Goal: Book appointment/travel/reservation

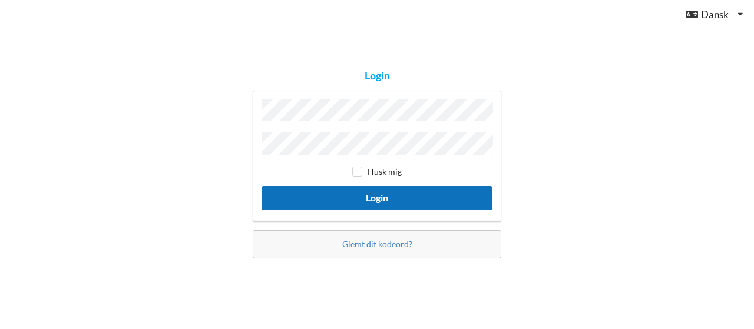
click at [452, 204] on button "Login" at bounding box center [377, 198] width 231 height 24
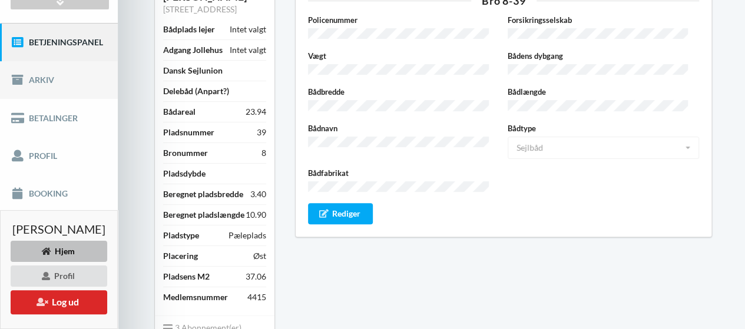
scroll to position [136, 0]
click at [42, 184] on link "Booking" at bounding box center [59, 193] width 118 height 38
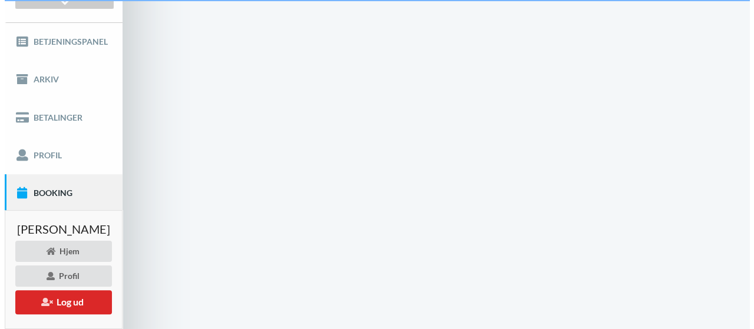
scroll to position [45, 0]
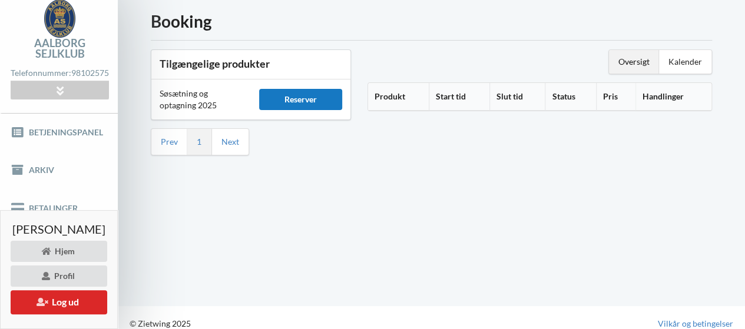
click at [328, 94] on div "Reserver" at bounding box center [300, 99] width 83 height 21
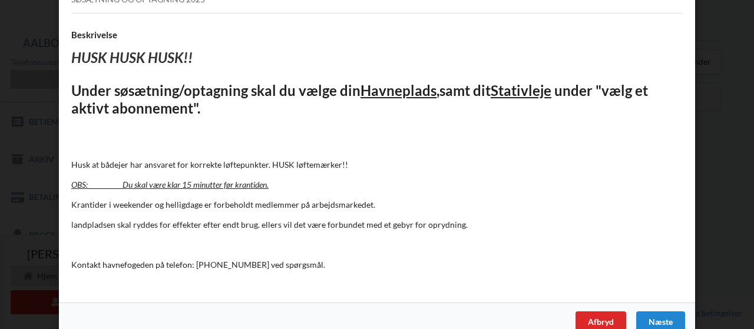
scroll to position [122, 0]
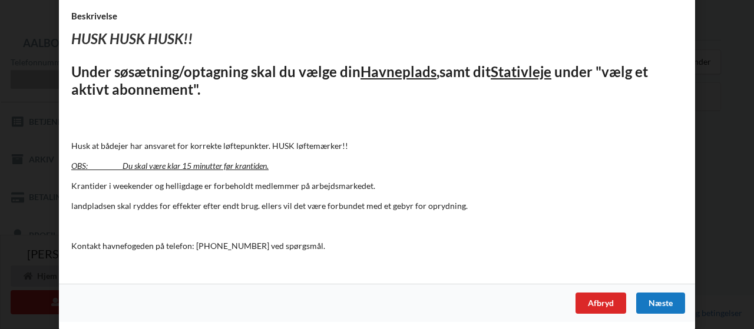
click at [654, 298] on div "Næste" at bounding box center [660, 303] width 49 height 21
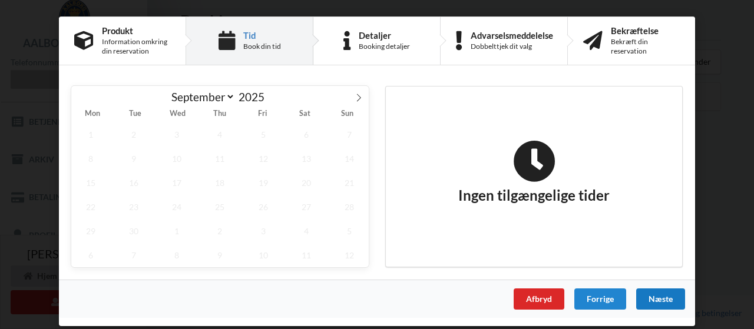
scroll to position [0, 0]
click at [357, 97] on icon at bounding box center [359, 98] width 8 height 8
select select "9"
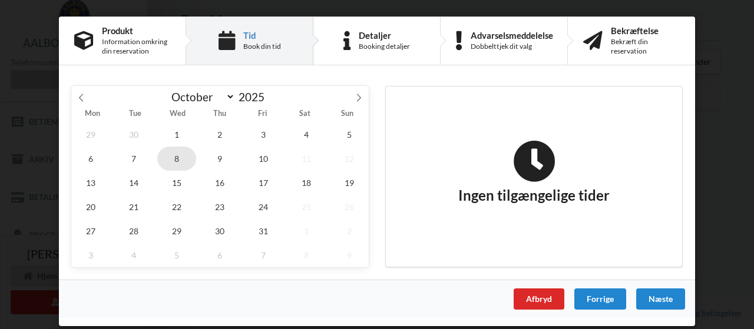
click at [186, 153] on span "8" at bounding box center [176, 159] width 39 height 24
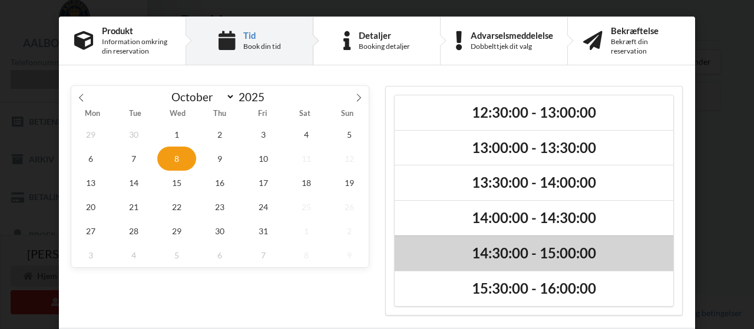
scroll to position [42, 0]
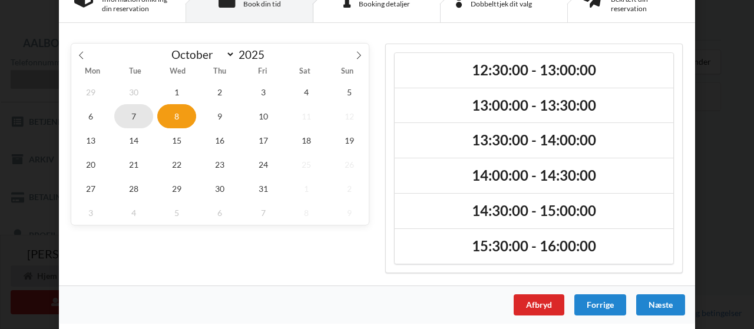
click at [137, 117] on span "7" at bounding box center [133, 116] width 39 height 24
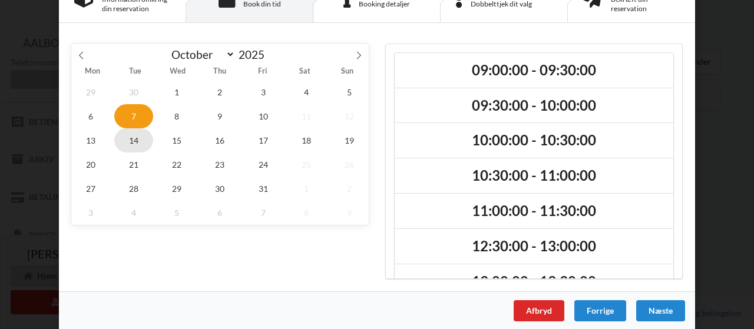
click at [133, 141] on span "14" at bounding box center [133, 140] width 39 height 24
click at [171, 160] on span "22" at bounding box center [176, 165] width 39 height 24
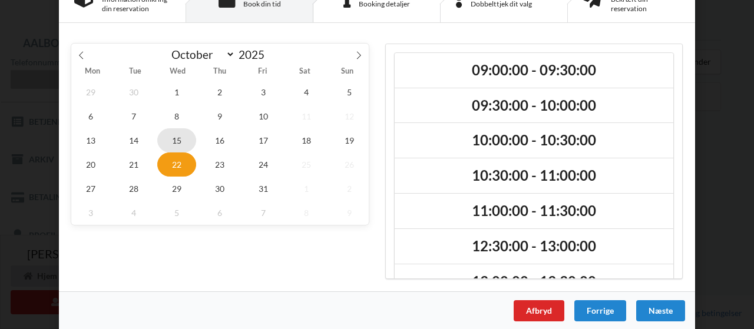
click at [176, 140] on span "15" at bounding box center [176, 140] width 39 height 24
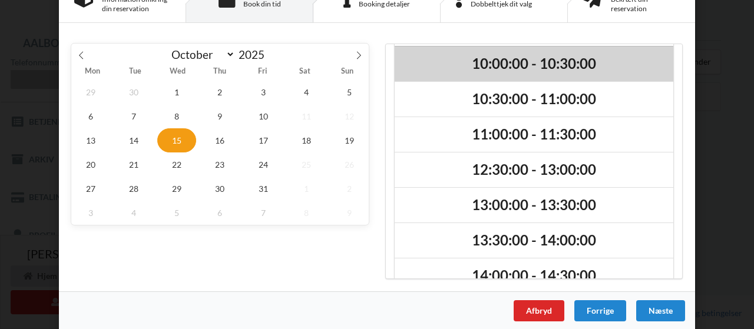
scroll to position [203, 0]
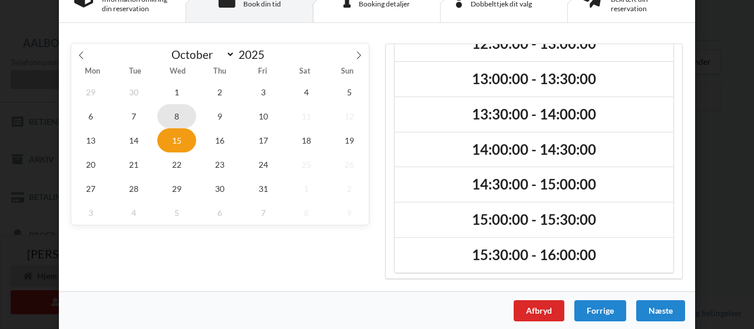
click at [179, 121] on span "8" at bounding box center [176, 116] width 39 height 24
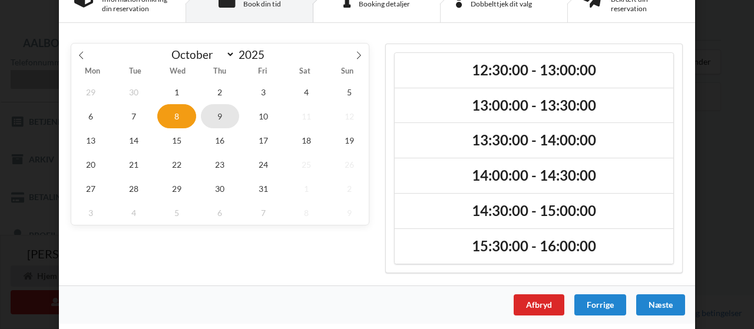
click at [223, 111] on span "9" at bounding box center [220, 116] width 39 height 24
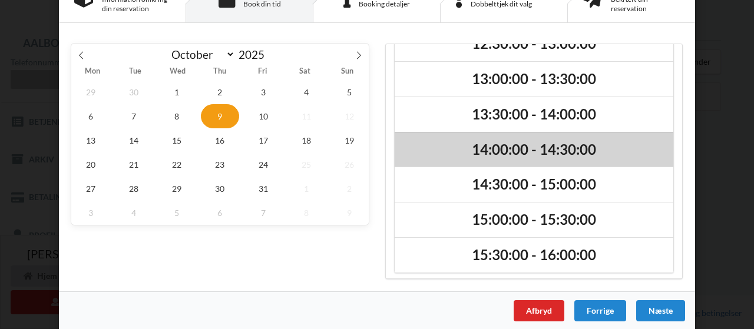
scroll to position [95, 0]
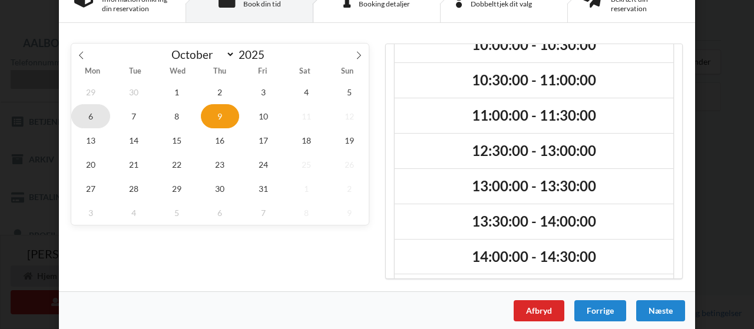
click at [93, 113] on span "6" at bounding box center [90, 116] width 39 height 24
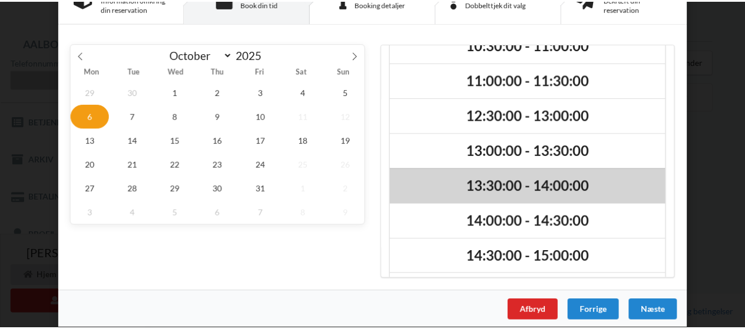
scroll to position [0, 0]
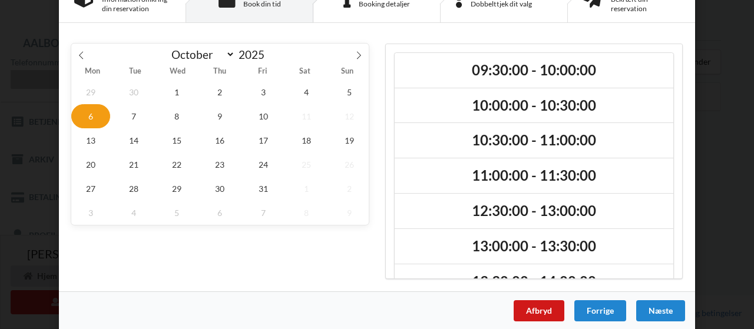
click at [531, 308] on div "Afbryd" at bounding box center [539, 310] width 51 height 21
